Goal: Task Accomplishment & Management: Use online tool/utility

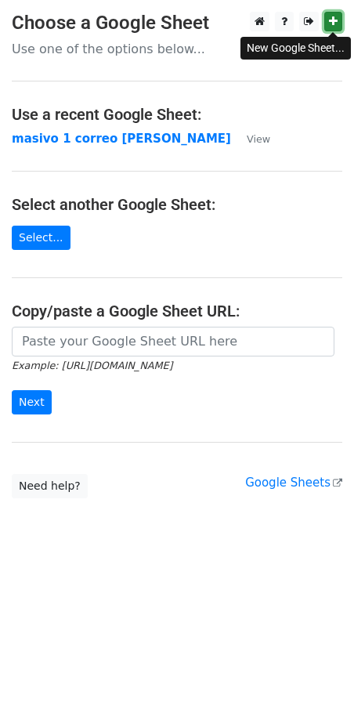
click at [328, 23] on link at bounding box center [333, 22] width 18 height 20
click at [30, 245] on link "Select..." at bounding box center [41, 238] width 59 height 24
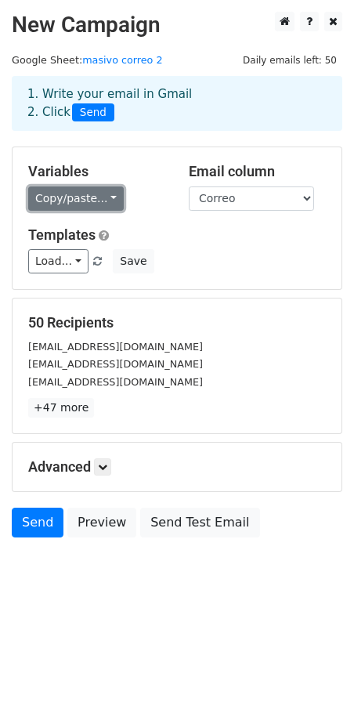
click at [78, 203] on link "Copy/paste..." at bounding box center [76, 199] width 96 height 24
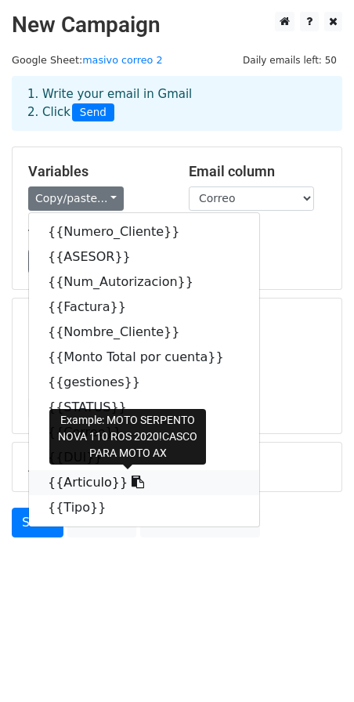
click at [80, 482] on link "{{Articulo}}" at bounding box center [144, 482] width 230 height 25
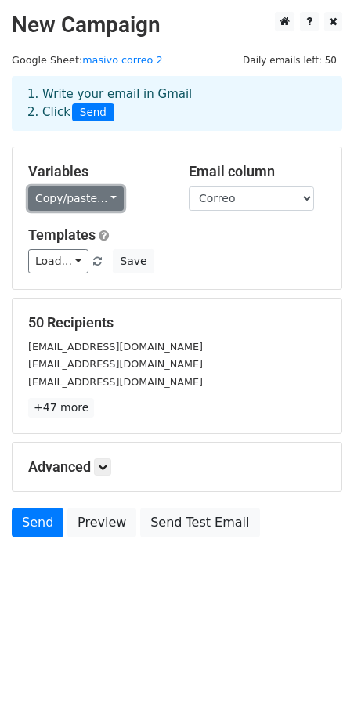
click at [67, 191] on link "Copy/paste..." at bounding box center [76, 199] width 96 height 24
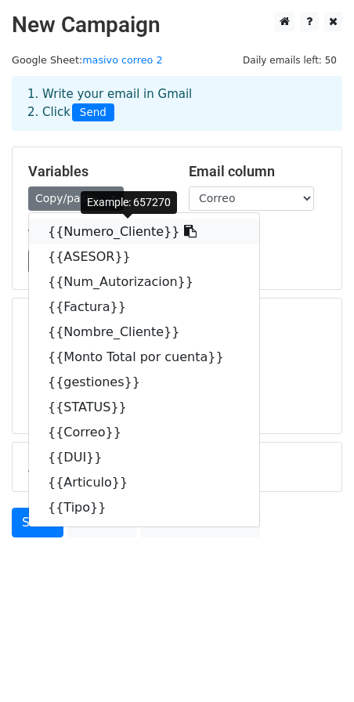
click at [92, 235] on link "{{Numero_Cliente}}" at bounding box center [144, 231] width 230 height 25
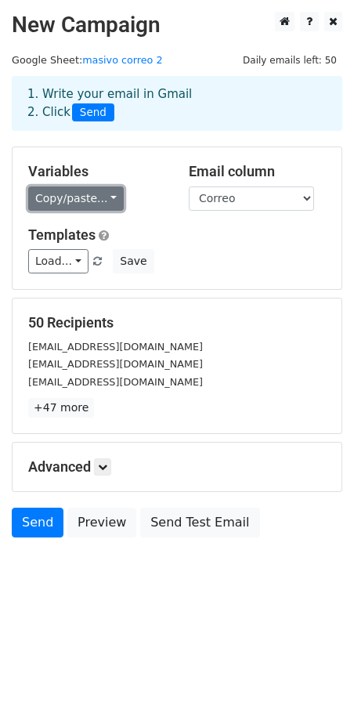
click at [53, 197] on link "Copy/paste..." at bounding box center [76, 199] width 96 height 24
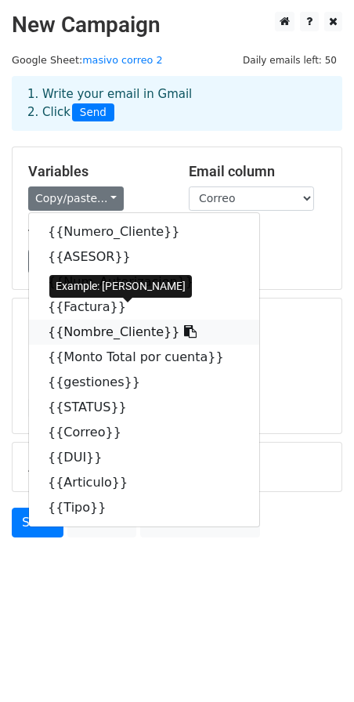
click at [62, 328] on link "{{Nombre_Cliente}}" at bounding box center [144, 332] width 230 height 25
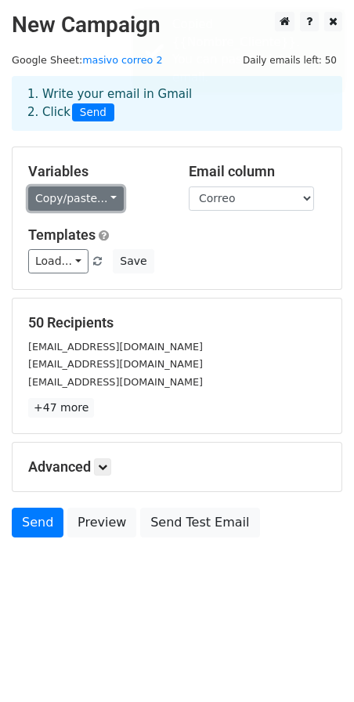
click at [91, 191] on link "Copy/paste..." at bounding box center [76, 199] width 96 height 24
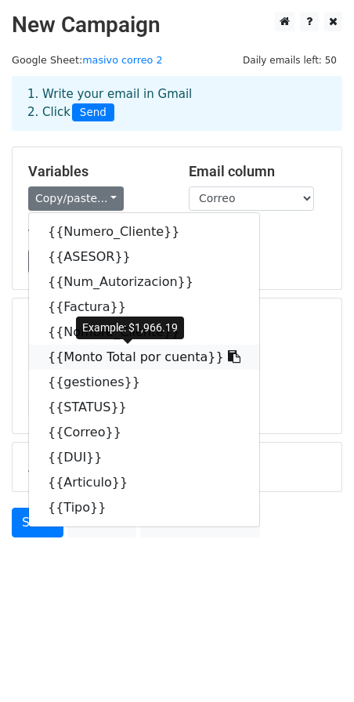
click at [77, 363] on link "{{Monto Total por cuenta}}" at bounding box center [144, 357] width 230 height 25
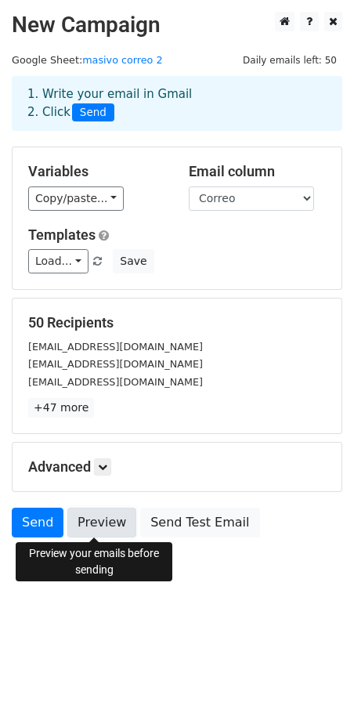
click at [100, 525] on link "Preview" at bounding box center [101, 523] width 69 height 30
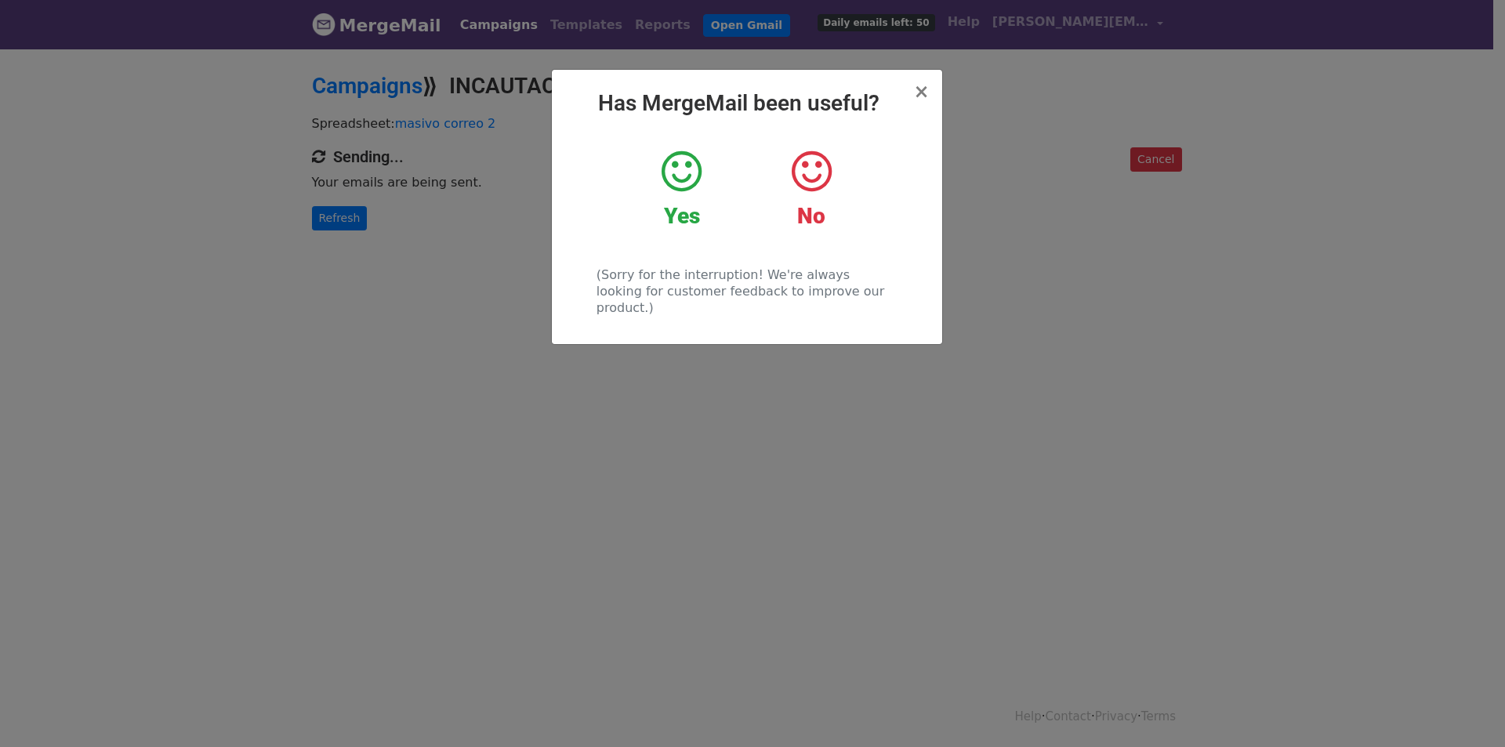
click at [694, 162] on icon at bounding box center [682, 171] width 40 height 47
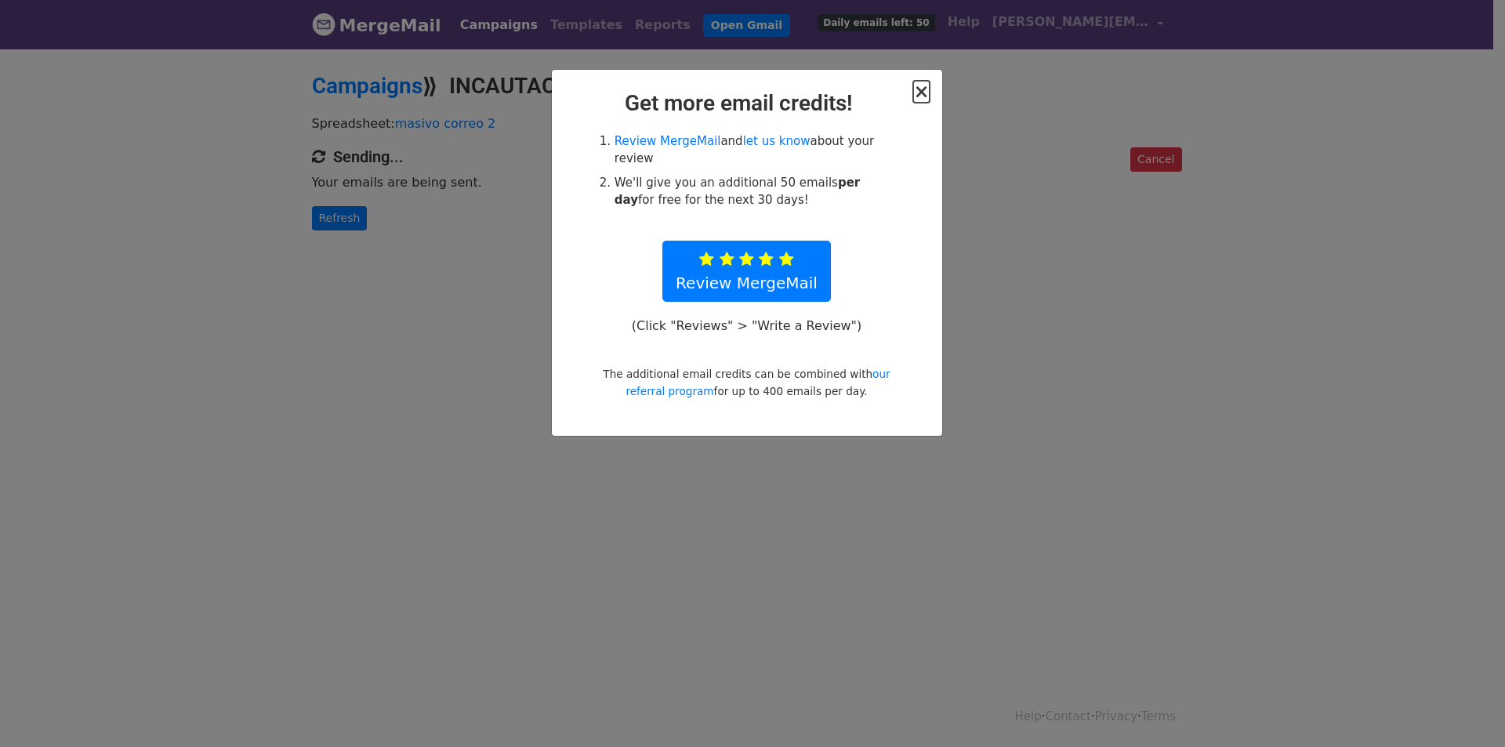
click at [922, 91] on span "×" at bounding box center [921, 92] width 16 height 22
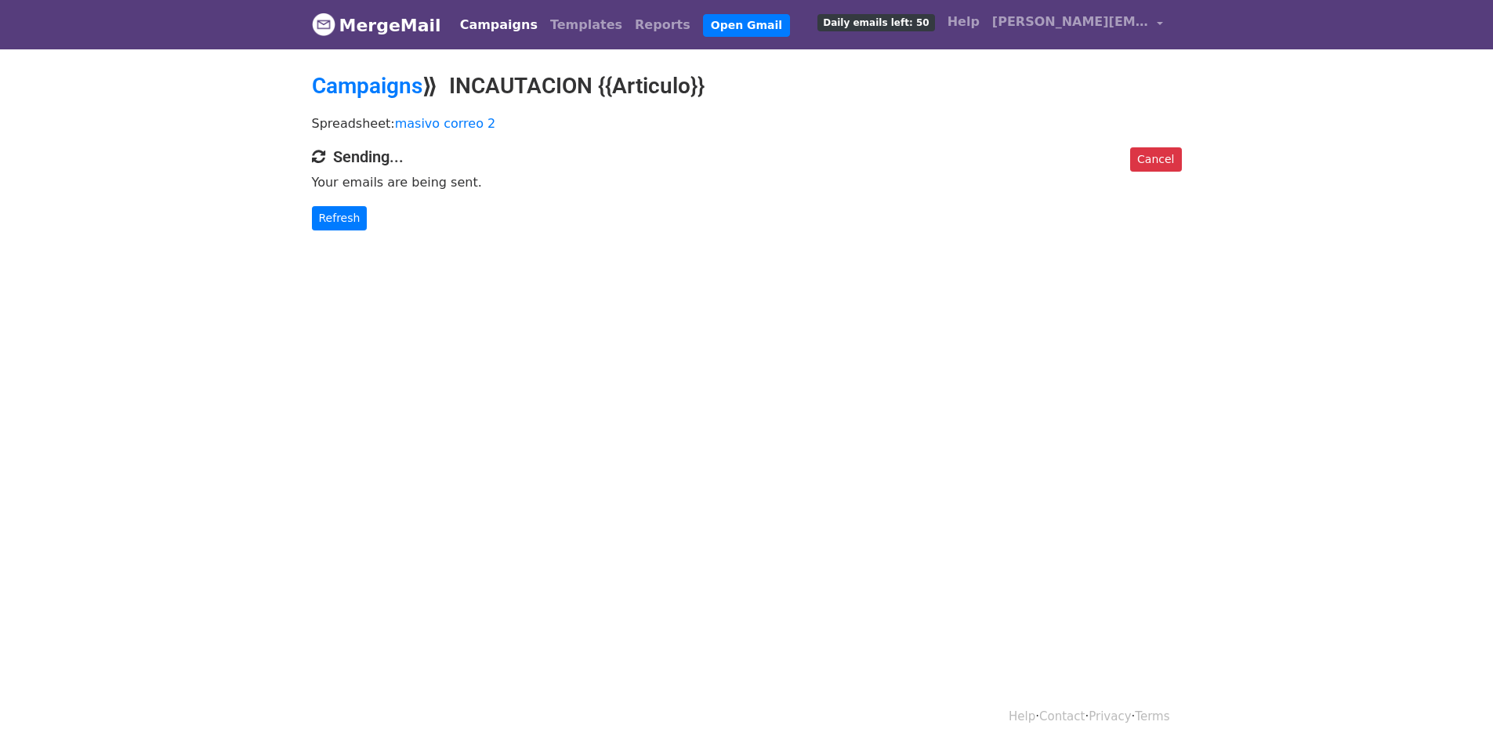
click at [343, 204] on div "Cancel Sending... Your emails are being sent. Refresh" at bounding box center [747, 188] width 894 height 83
click at [342, 223] on link "Refresh" at bounding box center [340, 218] width 56 height 24
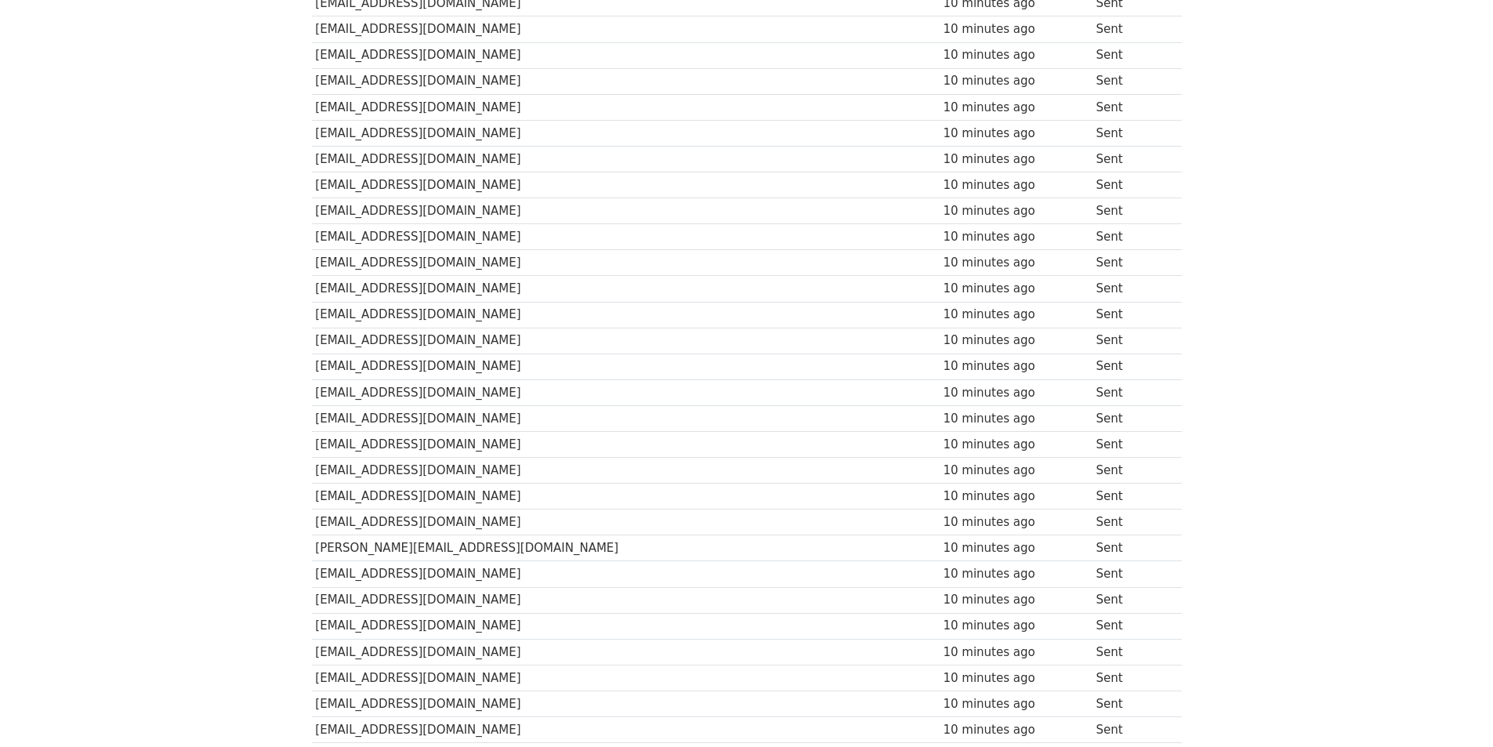
scroll to position [9, 0]
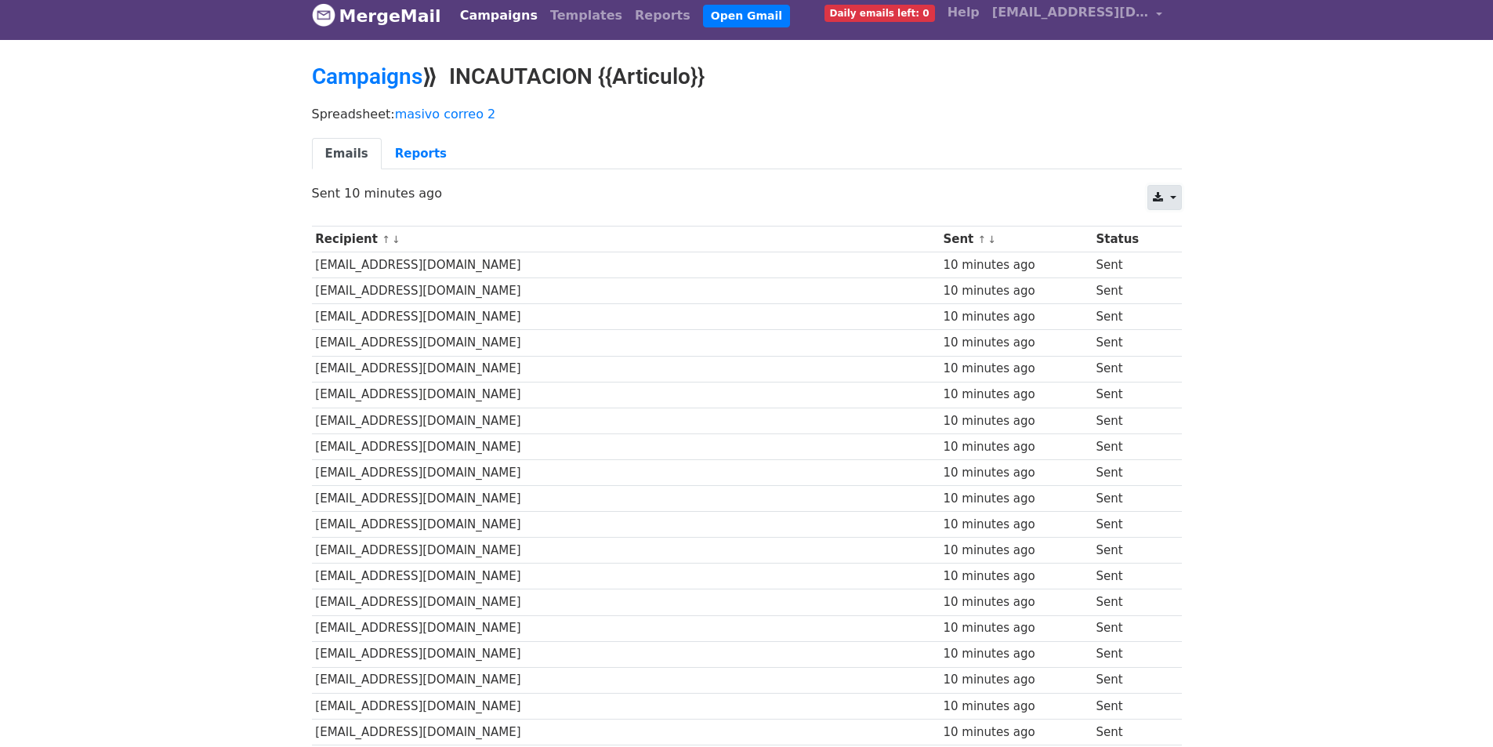
click at [1171, 194] on link at bounding box center [1164, 197] width 34 height 25
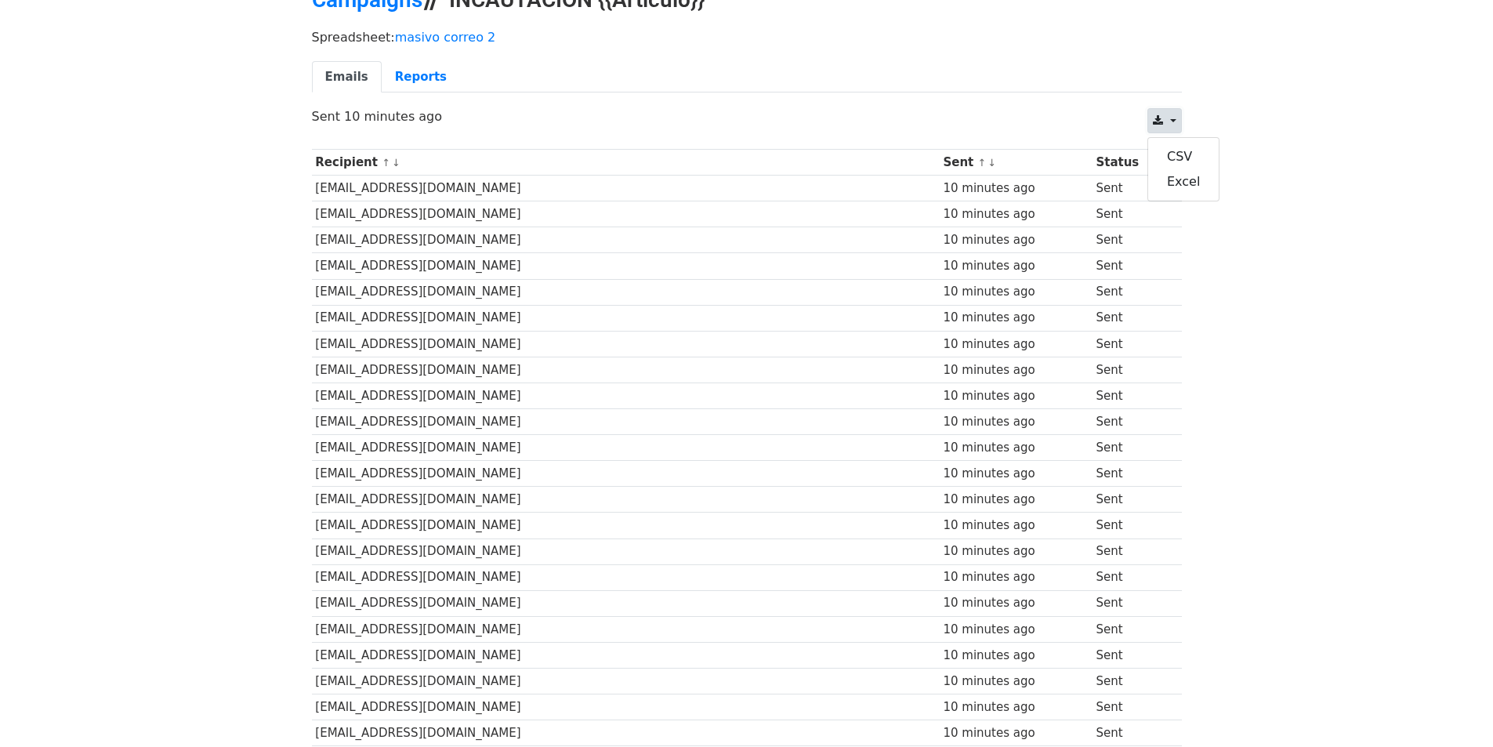
scroll to position [0, 0]
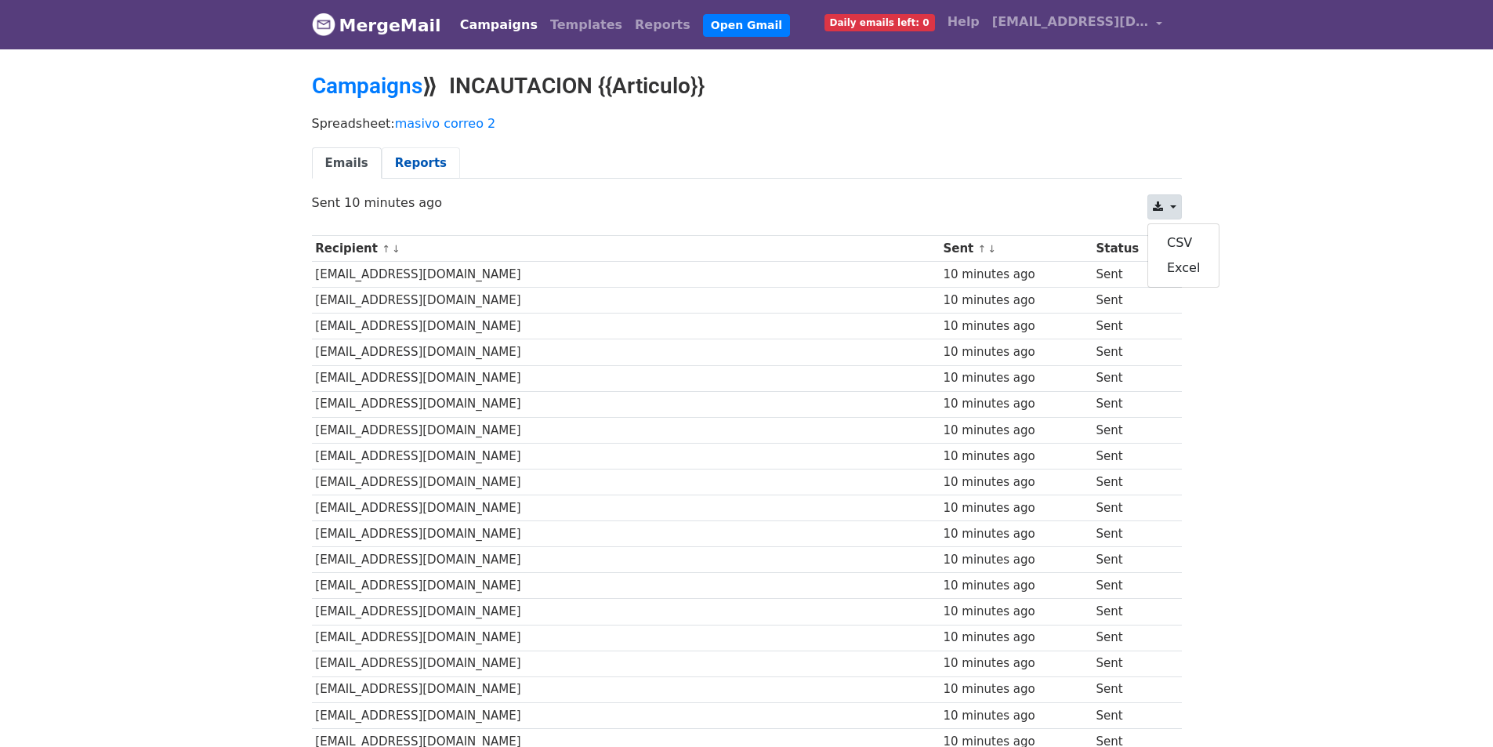
click at [416, 162] on link "Reports" at bounding box center [421, 163] width 78 height 32
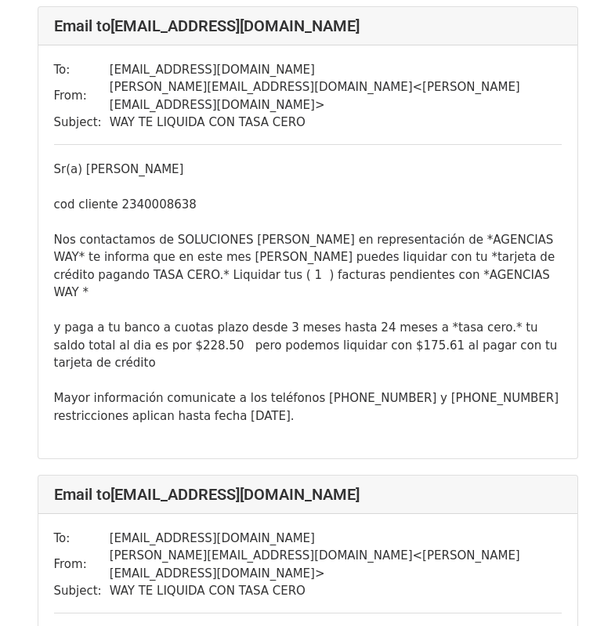
scroll to position [314, 0]
